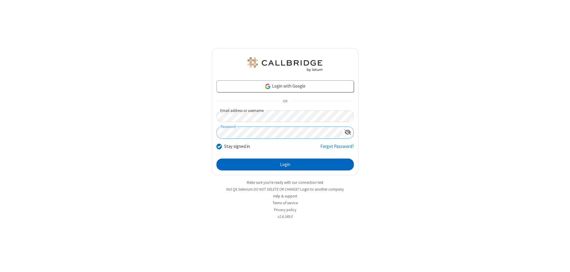
click at [285, 164] on button "Login" at bounding box center [284, 164] width 137 height 12
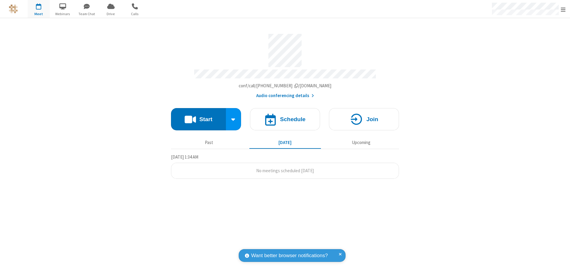
click at [198, 116] on button "Start" at bounding box center [198, 119] width 55 height 22
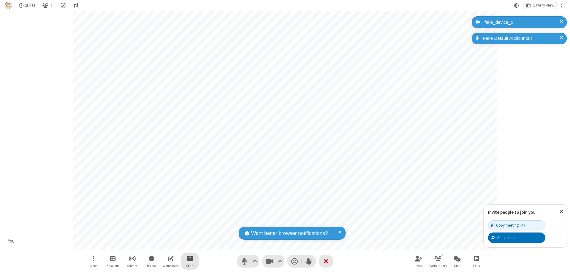
click at [190, 258] on span "Start sharing" at bounding box center [190, 257] width 6 height 7
click at [166, 233] on span "Present files & media" at bounding box center [166, 233] width 7 height 5
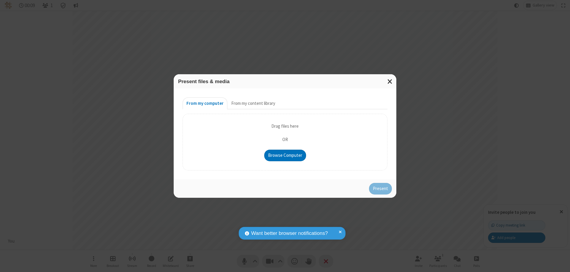
click at [252, 103] on button "From my content library" at bounding box center [253, 103] width 52 height 12
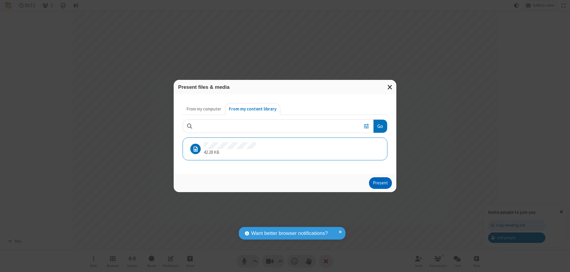
click at [381, 183] on button "Present" at bounding box center [380, 183] width 23 height 12
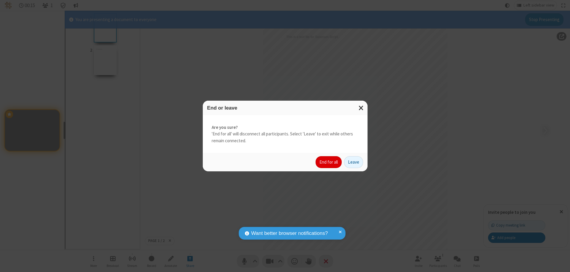
click at [329, 162] on button "End for all" at bounding box center [328, 162] width 26 height 12
